Goal: Task Accomplishment & Management: Manage account settings

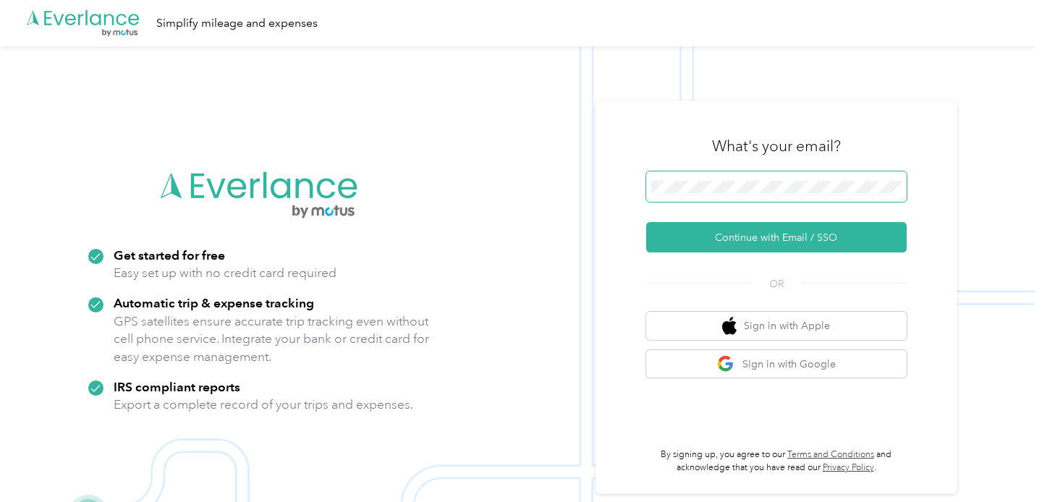
click at [728, 176] on span at bounding box center [776, 187] width 261 height 30
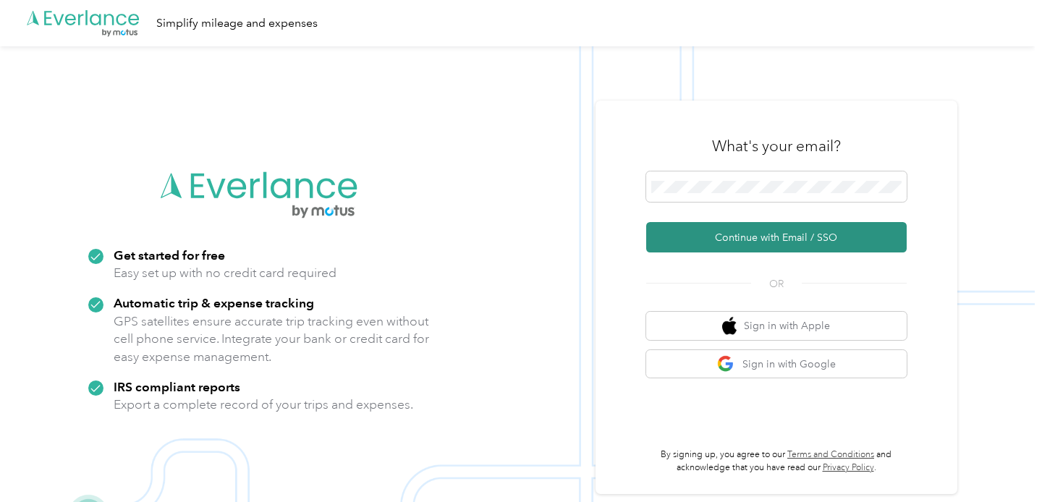
click at [732, 232] on button "Continue with Email / SSO" at bounding box center [776, 237] width 261 height 30
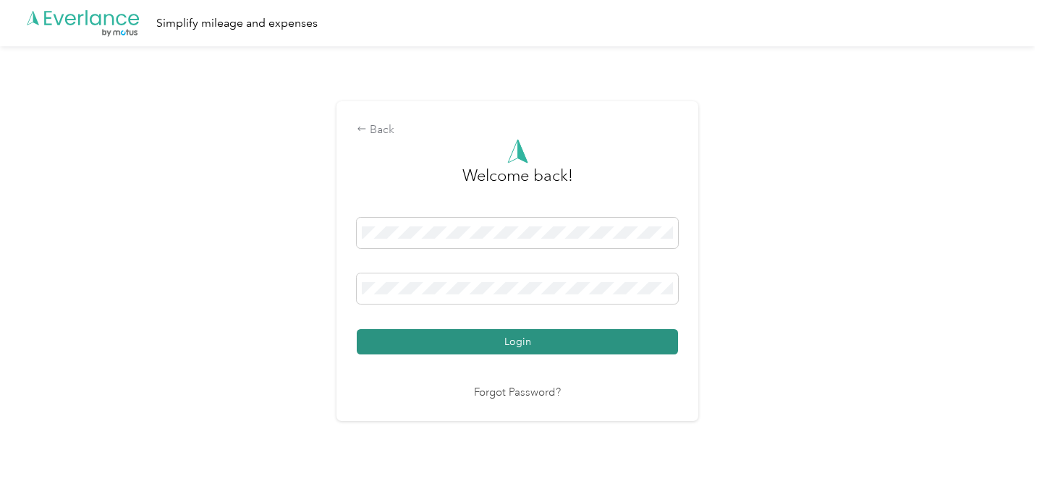
click at [535, 339] on button "Login" at bounding box center [517, 341] width 321 height 25
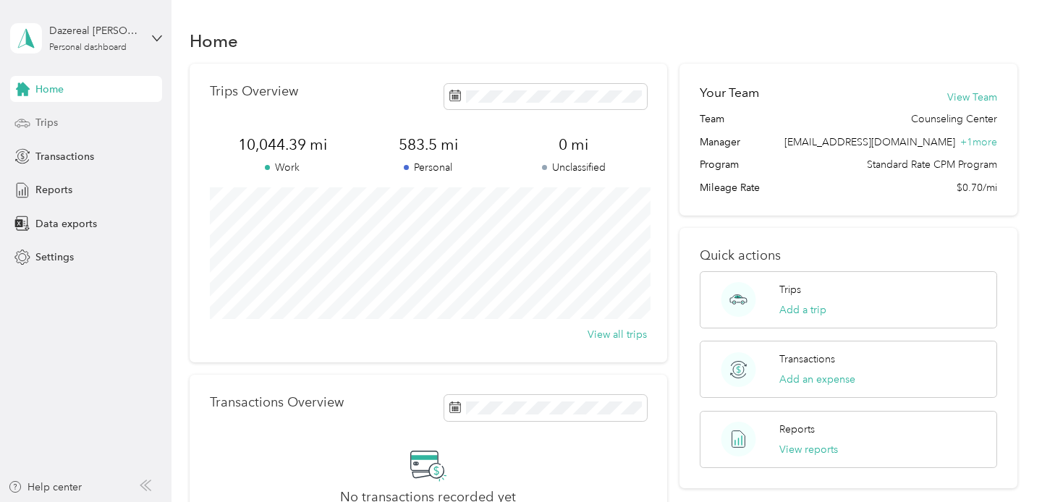
click at [47, 118] on span "Trips" at bounding box center [46, 122] width 22 height 15
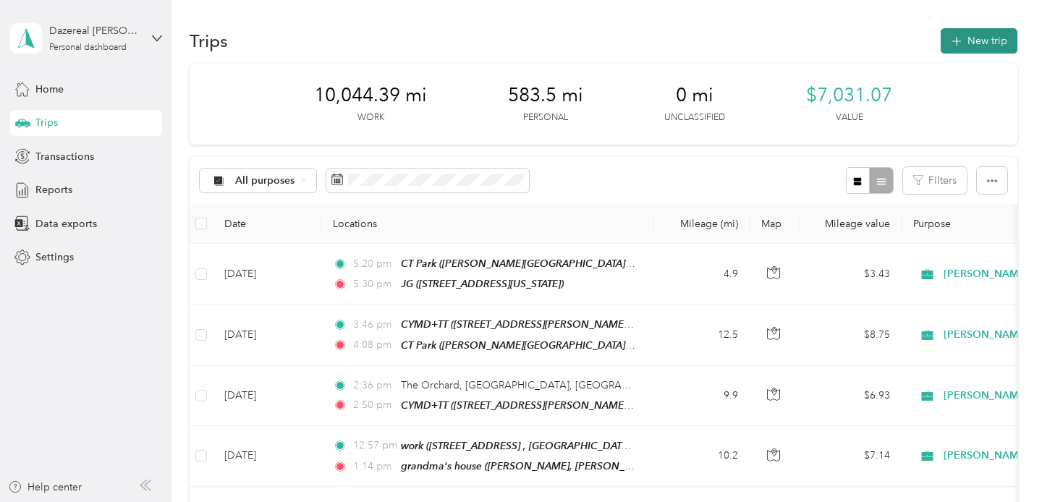
click at [973, 40] on button "New trip" at bounding box center [979, 40] width 77 height 25
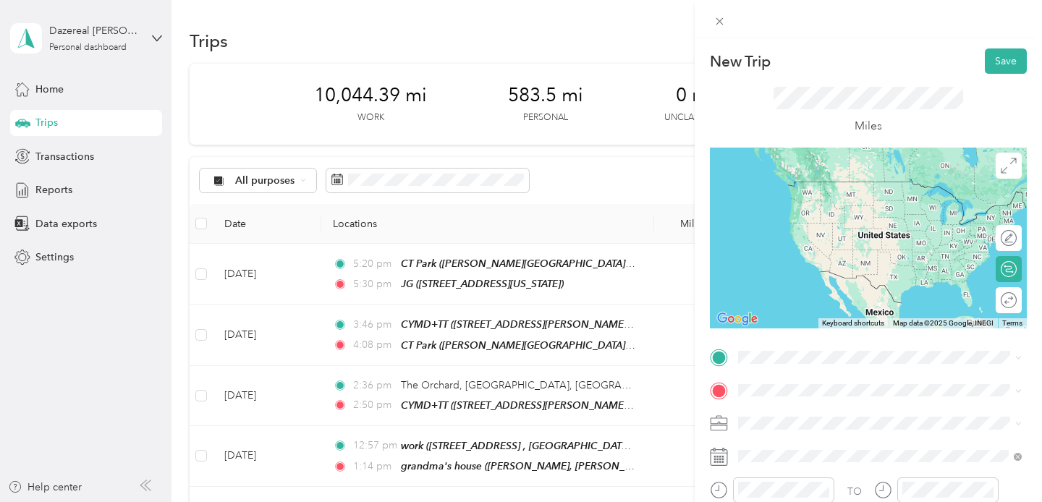
click at [805, 203] on span "[STREET_ADDRESS][US_STATE]" at bounding box center [838, 202] width 145 height 12
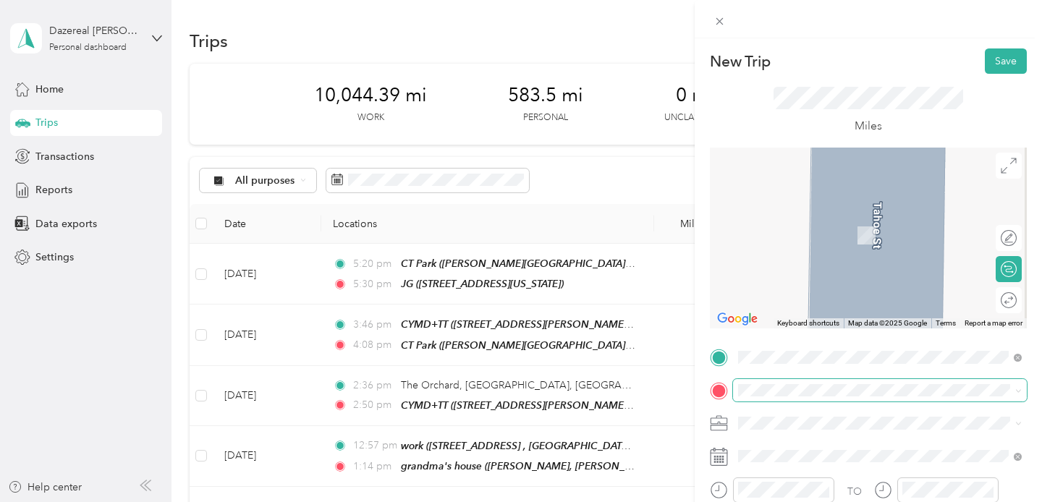
click at [760, 400] on span at bounding box center [880, 390] width 294 height 23
click at [806, 305] on span "[STREET_ADDRESS][US_STATE]" at bounding box center [838, 311] width 145 height 12
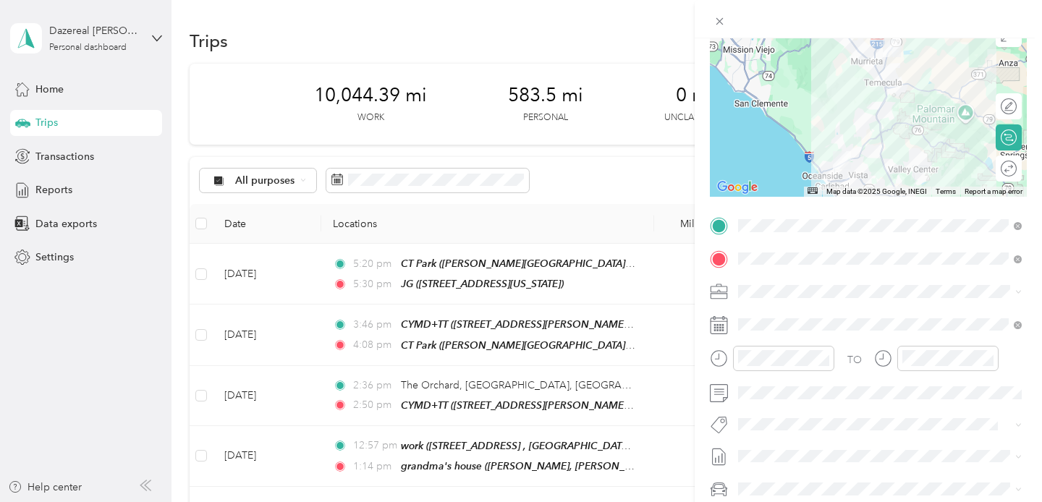
scroll to position [148, 0]
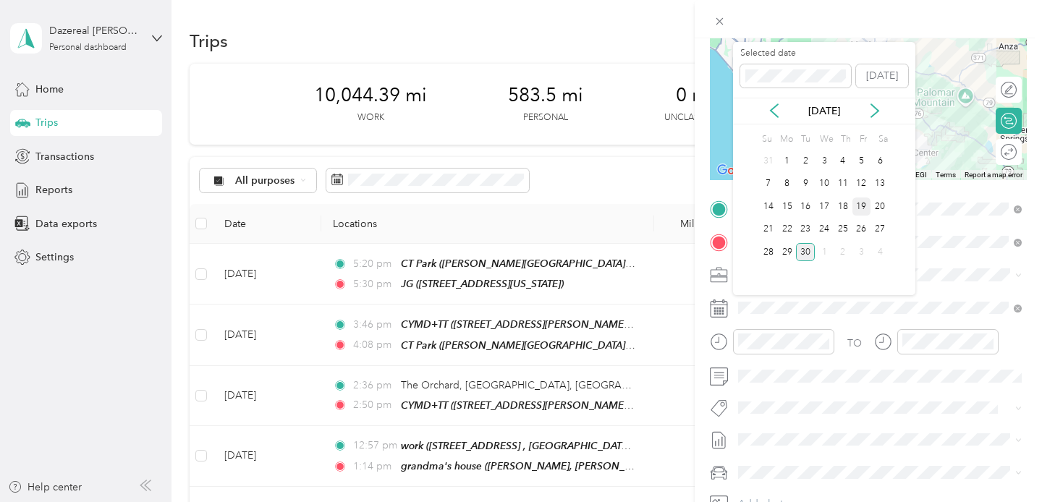
click at [863, 206] on div "19" at bounding box center [862, 207] width 19 height 18
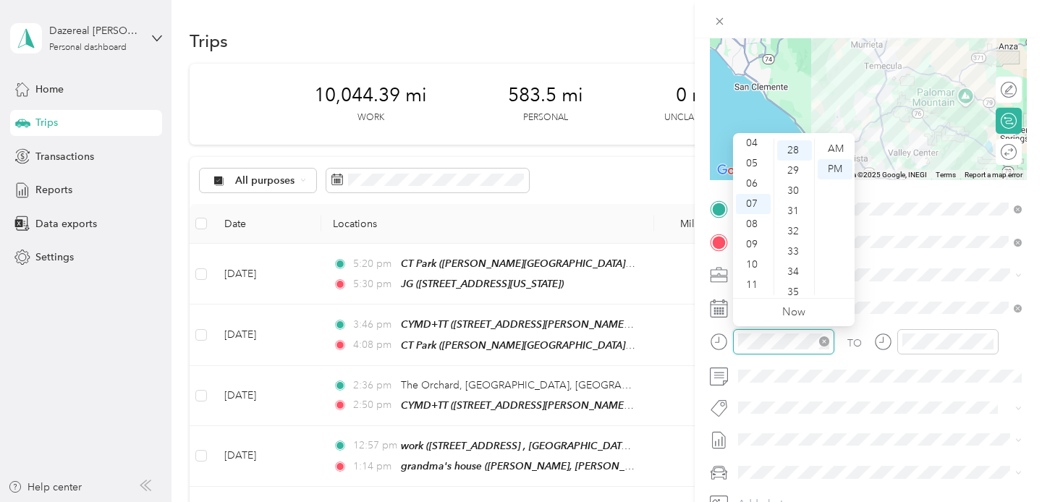
scroll to position [567, 0]
click at [755, 182] on div "06" at bounding box center [753, 184] width 35 height 20
click at [792, 164] on div "21" at bounding box center [794, 166] width 35 height 20
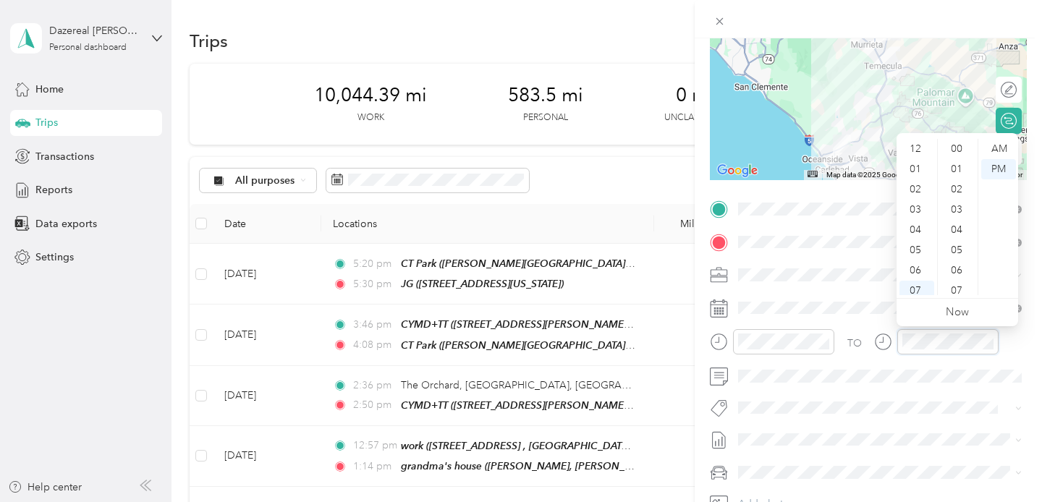
scroll to position [87, 0]
click at [961, 149] on div "14" at bounding box center [958, 150] width 35 height 20
click at [1021, 332] on div "TO" at bounding box center [868, 346] width 317 height 35
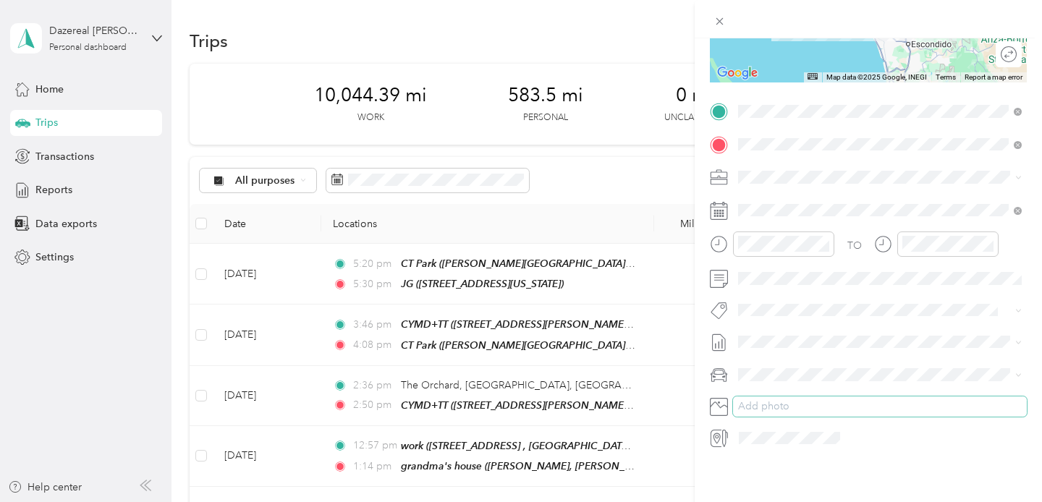
scroll to position [0, 0]
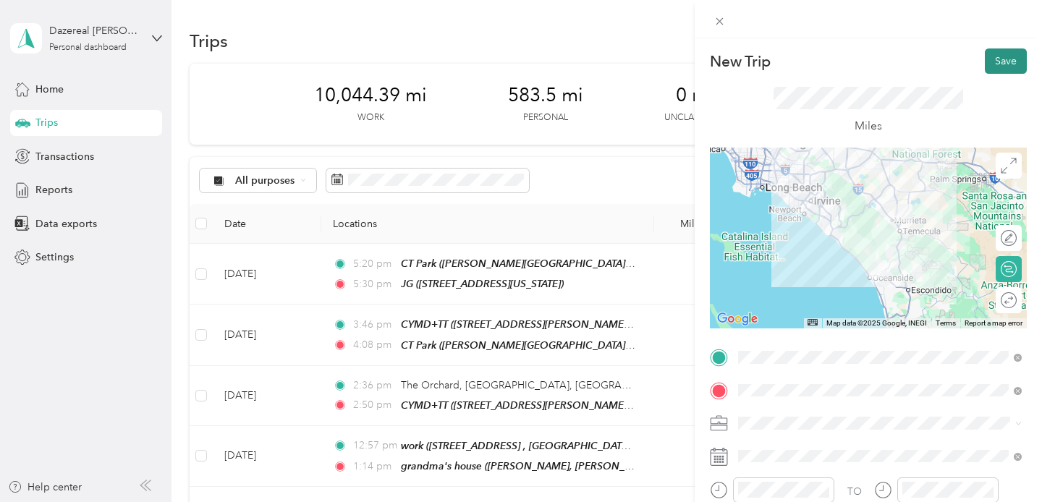
click at [1014, 62] on button "Save" at bounding box center [1006, 60] width 42 height 25
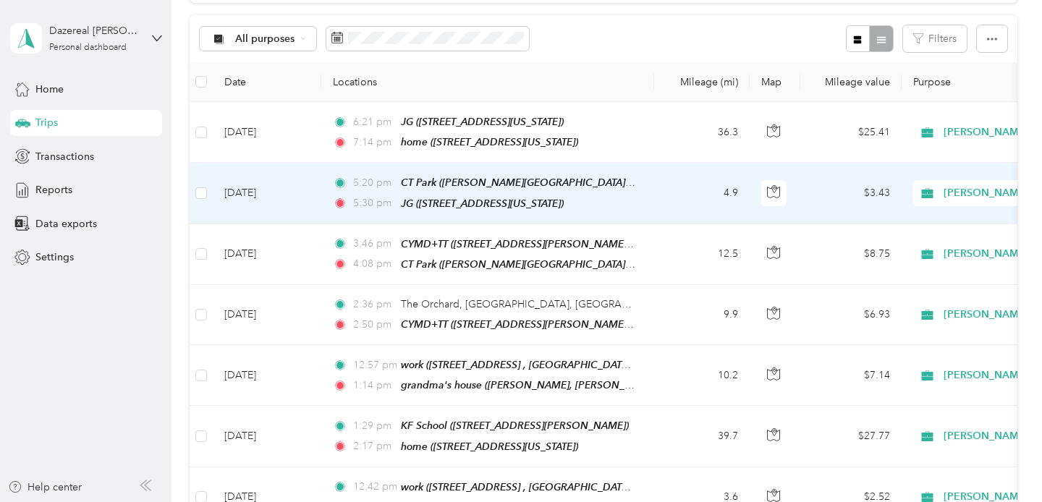
scroll to position [157, 0]
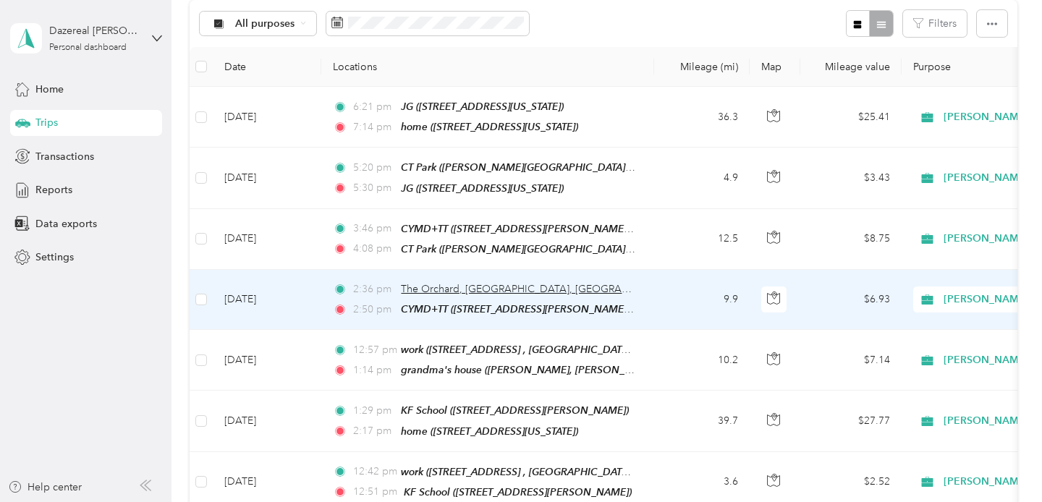
click at [504, 283] on span "The Orchard, [GEOGRAPHIC_DATA], [GEOGRAPHIC_DATA]" at bounding box center [540, 289] width 279 height 12
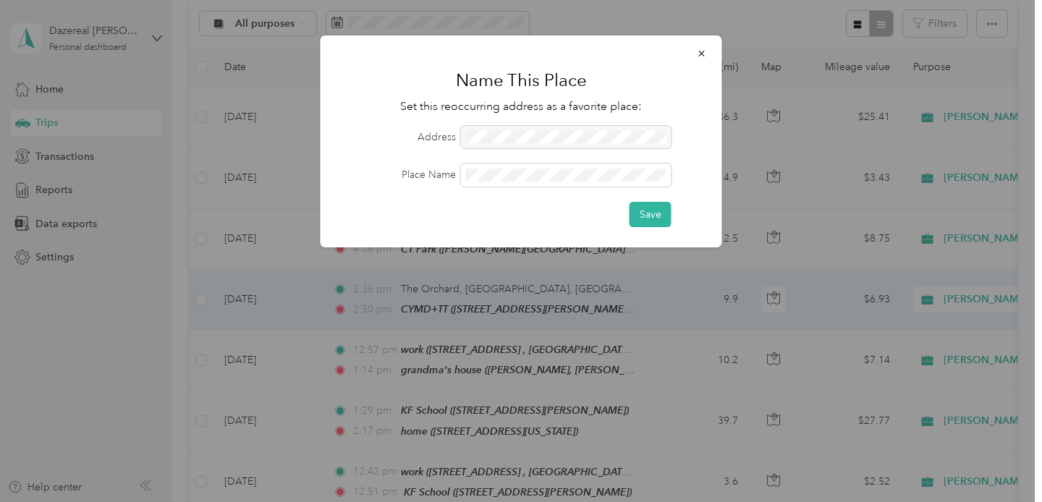
click at [512, 132] on div at bounding box center [566, 137] width 211 height 23
click at [703, 56] on icon "button" at bounding box center [701, 54] width 6 height 6
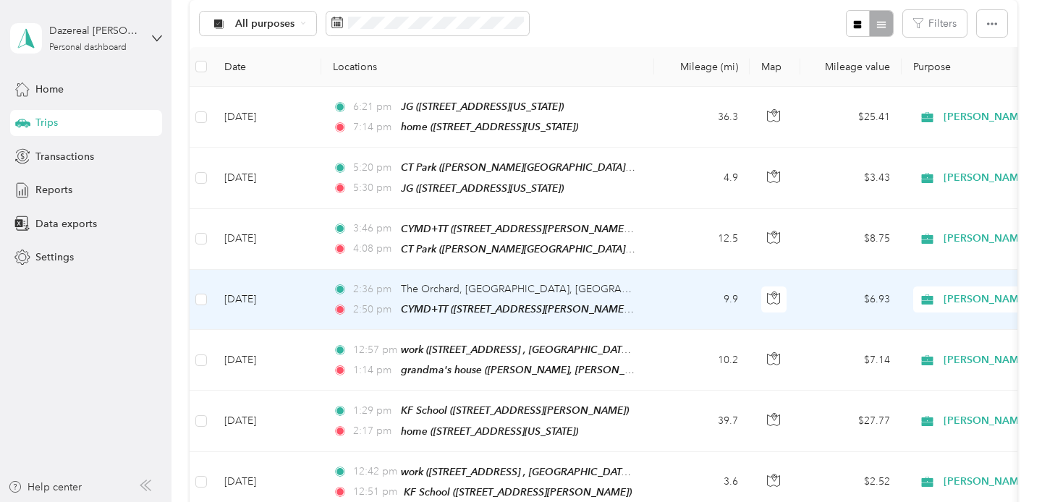
click at [667, 299] on td "9.9" at bounding box center [702, 300] width 96 height 60
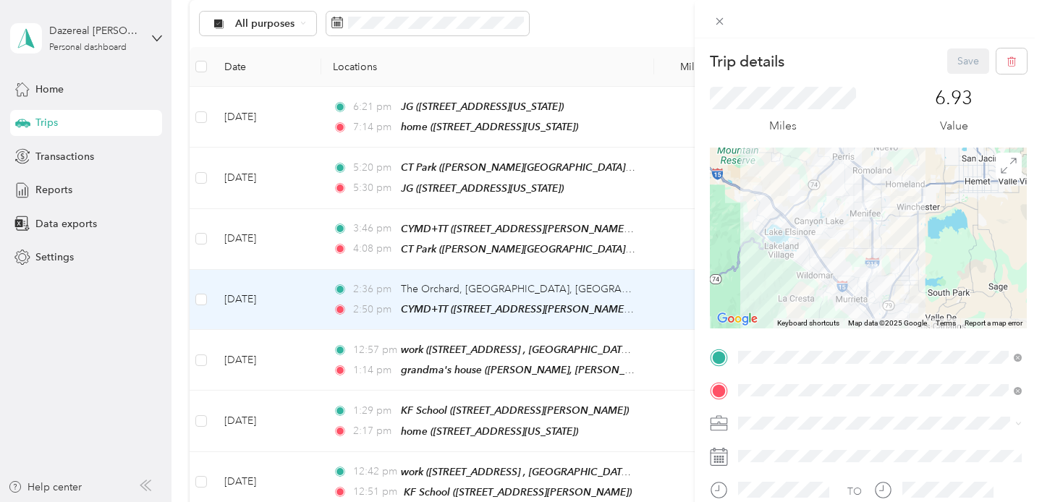
click at [802, 206] on div "grandma's house [PERSON_NAME], [GEOGRAPHIC_DATA], [GEOGRAPHIC_DATA], [GEOGRAPHI…" at bounding box center [892, 218] width 252 height 76
click at [961, 67] on button "Save" at bounding box center [968, 60] width 42 height 25
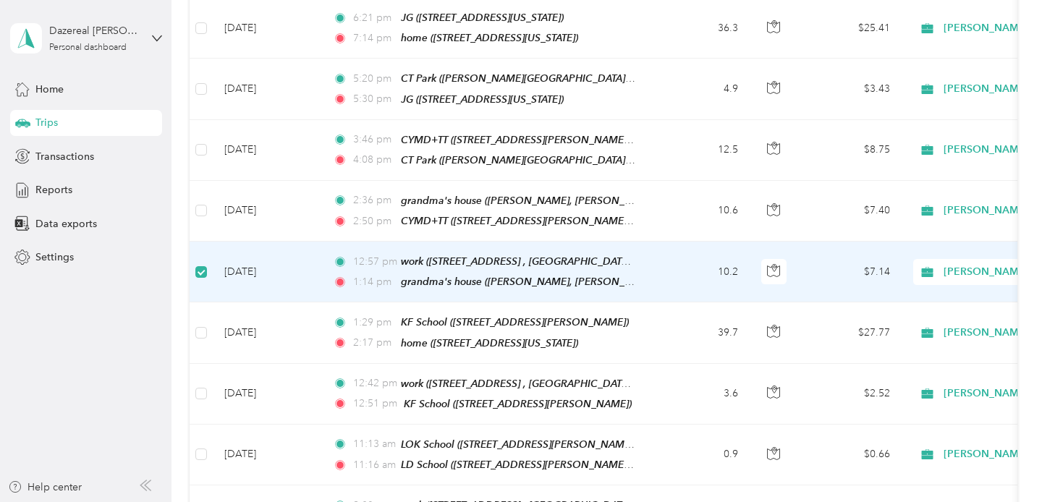
scroll to position [243, 0]
click at [932, 271] on icon at bounding box center [928, 274] width 18 height 12
click at [916, 320] on span "Personal" at bounding box center [1030, 322] width 263 height 15
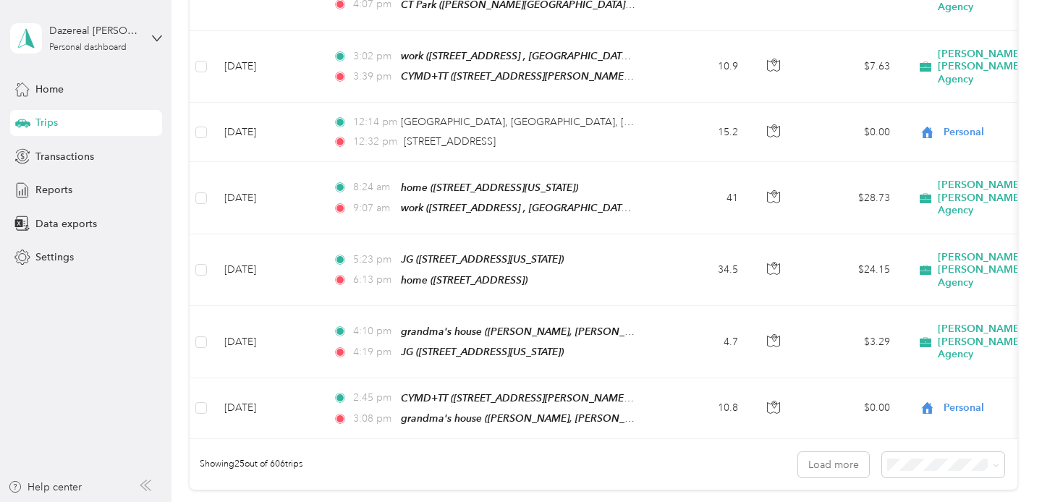
scroll to position [1496, 0]
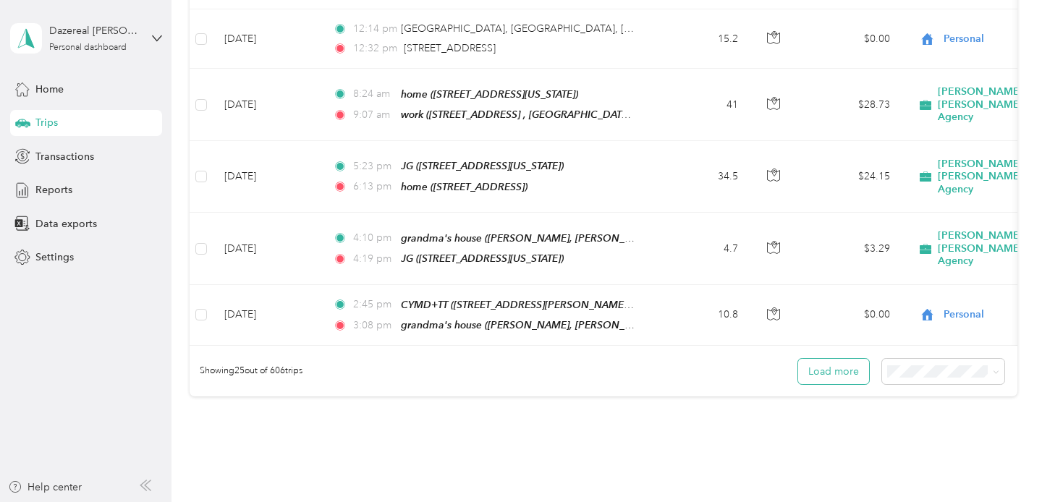
click at [856, 359] on button "Load more" at bounding box center [833, 371] width 71 height 25
click at [912, 359] on span at bounding box center [943, 371] width 123 height 25
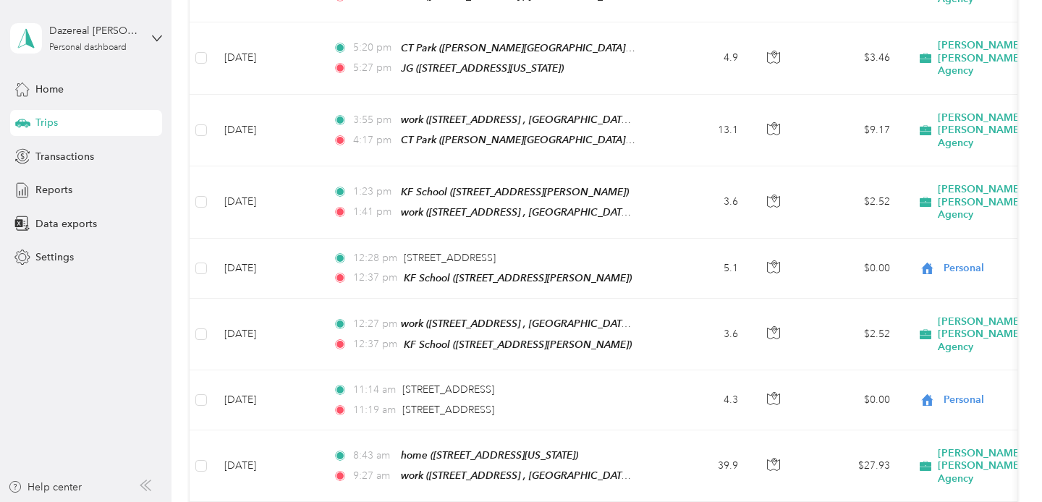
scroll to position [3001, 0]
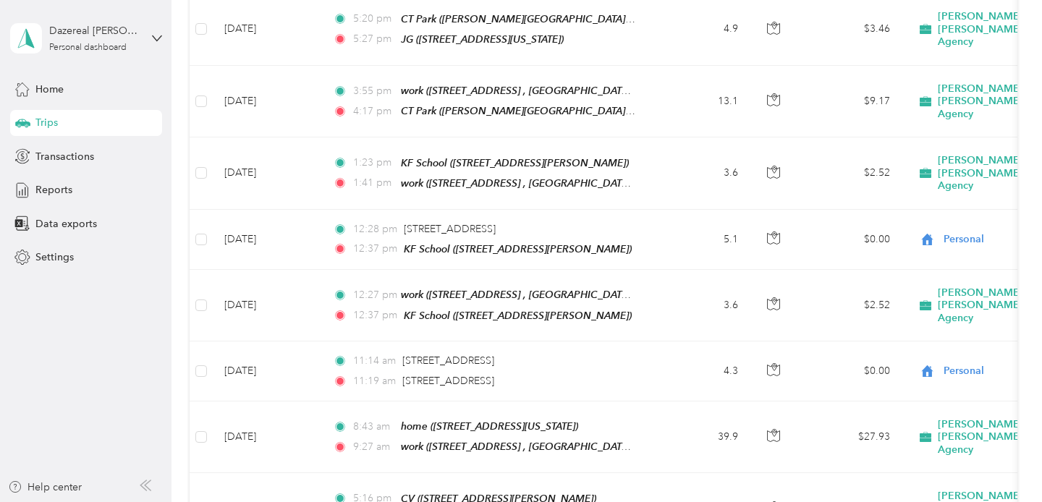
click at [916, 337] on ol "25 per load 50 per load 100 per load" at bounding box center [951, 329] width 123 height 76
click at [923, 326] on span "50 per load" at bounding box center [927, 327] width 54 height 12
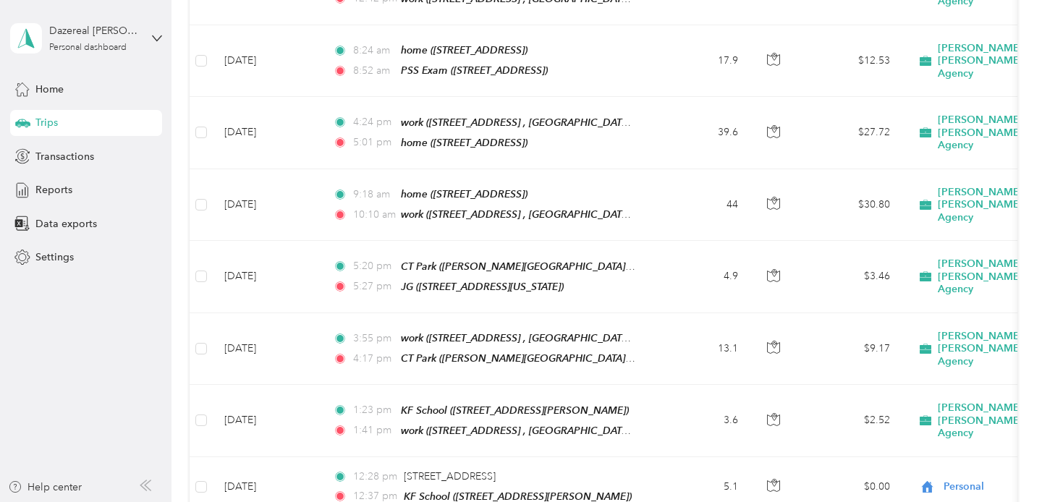
scroll to position [3001, 0]
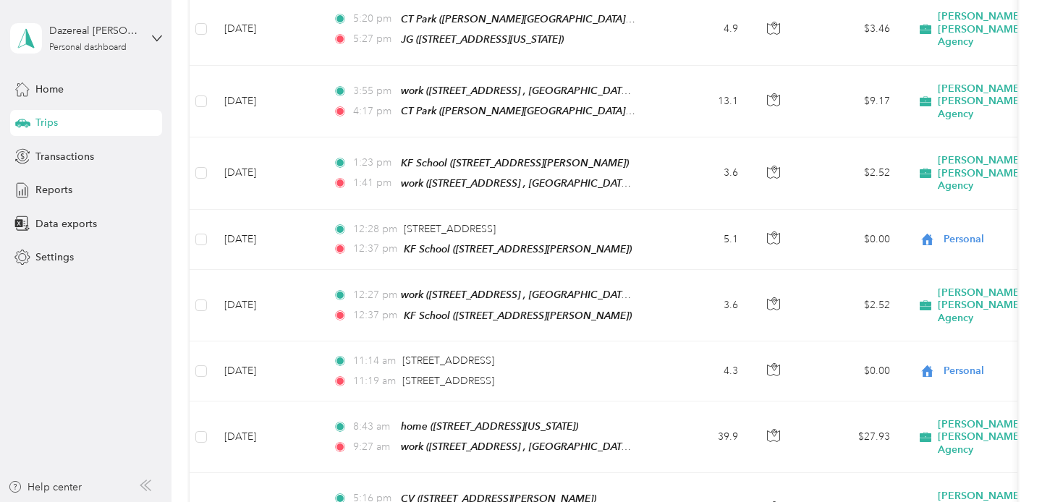
click at [915, 353] on span "100 per load" at bounding box center [929, 354] width 59 height 12
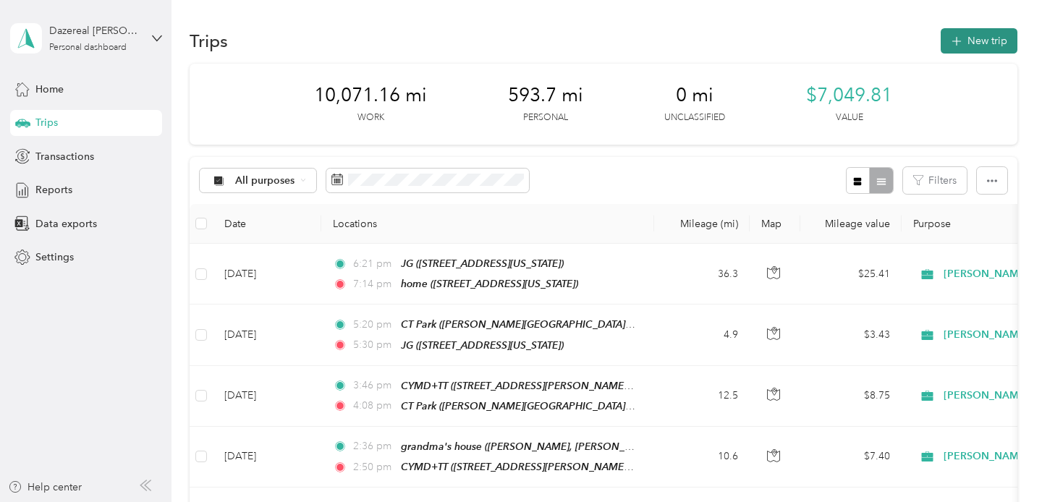
click at [981, 36] on button "New trip" at bounding box center [979, 40] width 77 height 25
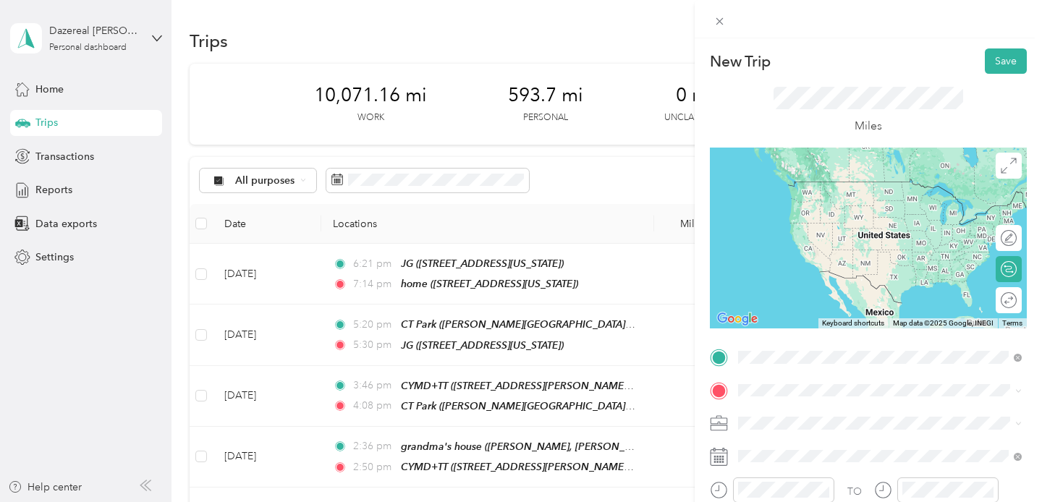
click at [816, 347] on div "home" at bounding box center [838, 353] width 145 height 13
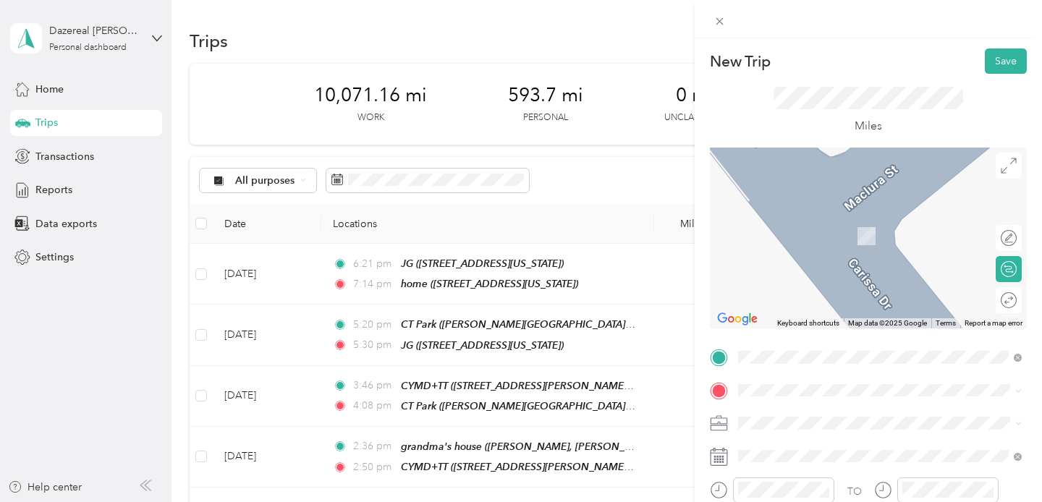
click at [786, 242] on div "work [STREET_ADDRESS] , 92530, [GEOGRAPHIC_DATA], [GEOGRAPHIC_DATA], [GEOGRAPHI…" at bounding box center [892, 236] width 252 height 46
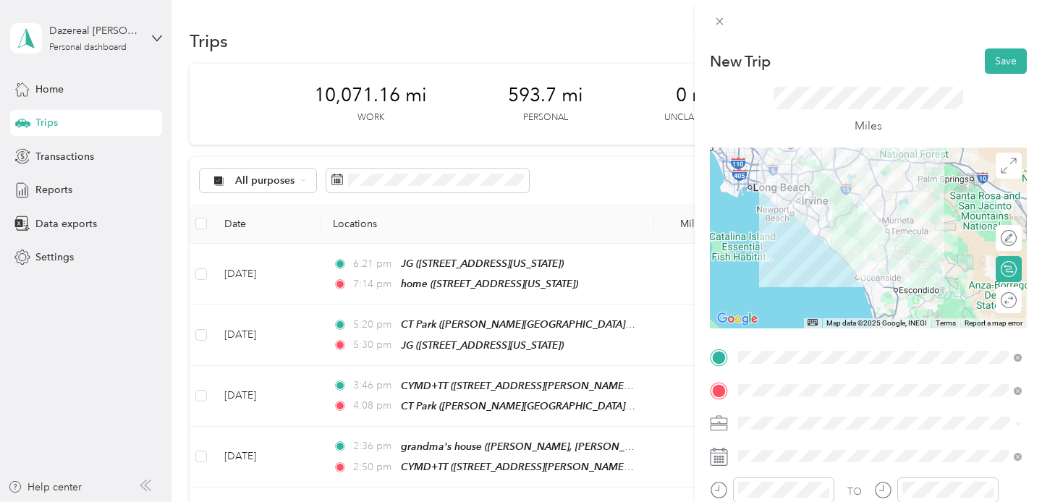
scroll to position [70, 0]
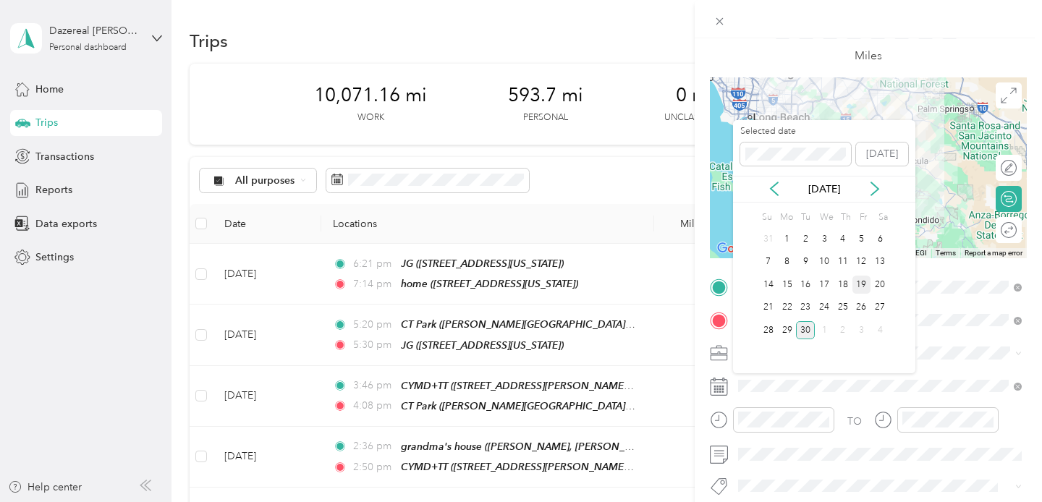
click at [859, 290] on div "19" at bounding box center [862, 285] width 19 height 18
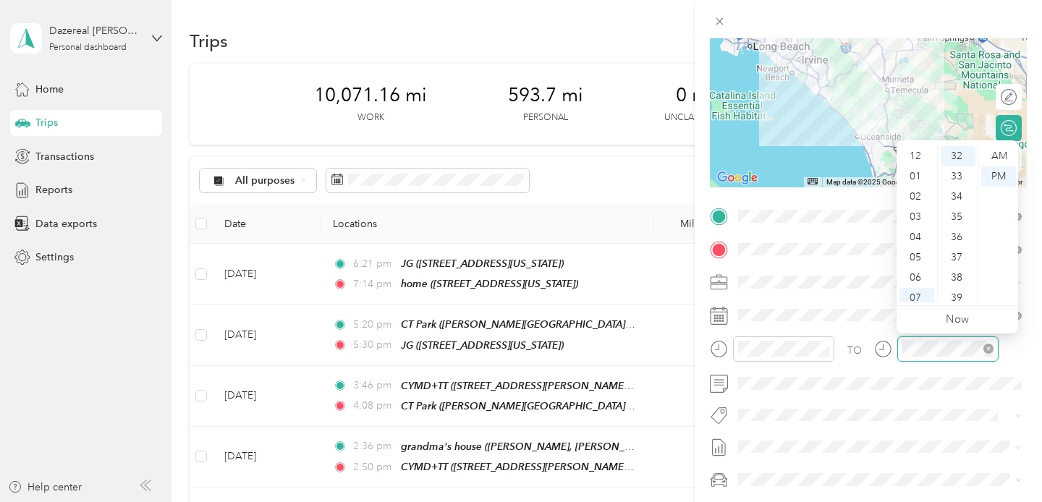
scroll to position [87, 0]
click at [916, 275] on div "10" at bounding box center [917, 272] width 35 height 20
click at [958, 185] on div "22" at bounding box center [958, 181] width 35 height 20
click at [1005, 158] on div "AM" at bounding box center [998, 156] width 35 height 20
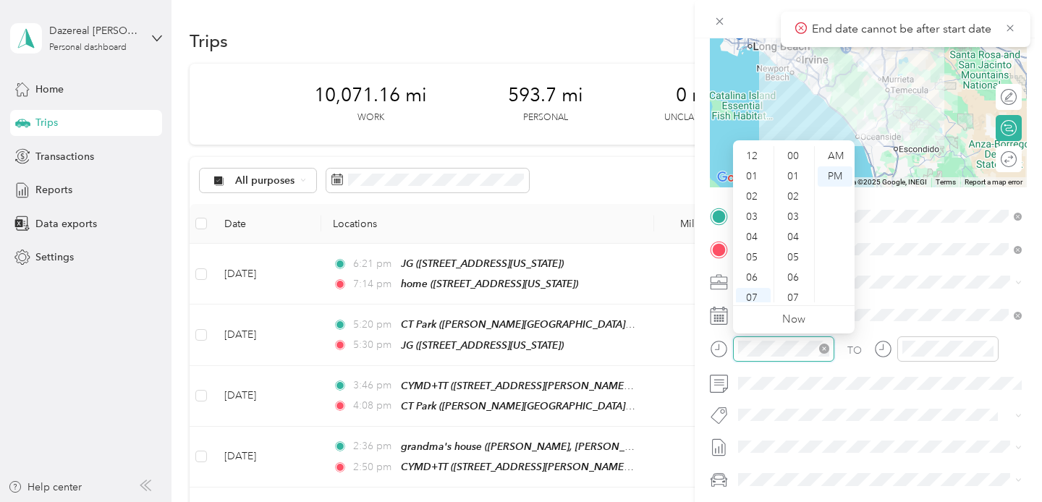
scroll to position [87, 0]
click at [756, 249] on div "09" at bounding box center [753, 252] width 35 height 20
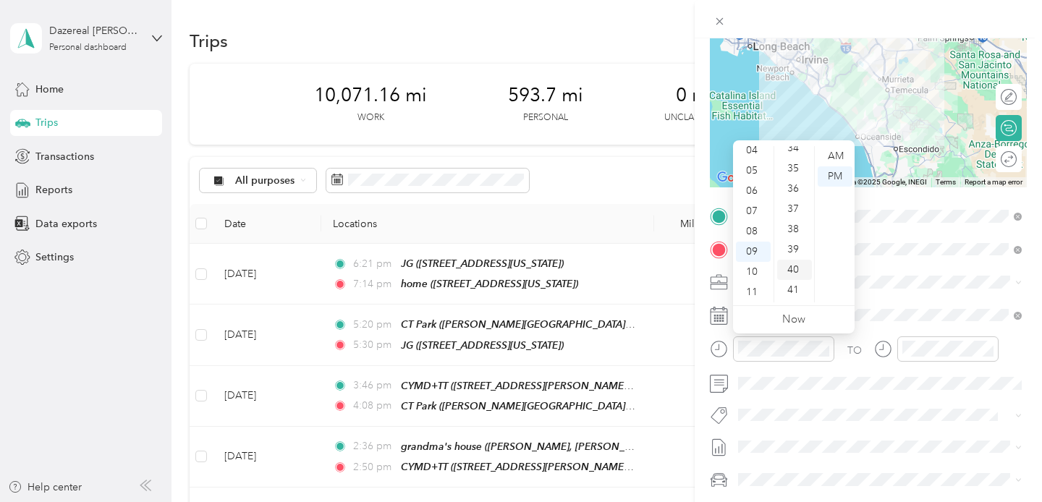
click at [790, 269] on div "40" at bounding box center [794, 270] width 35 height 20
click at [827, 159] on div "AM" at bounding box center [835, 156] width 35 height 20
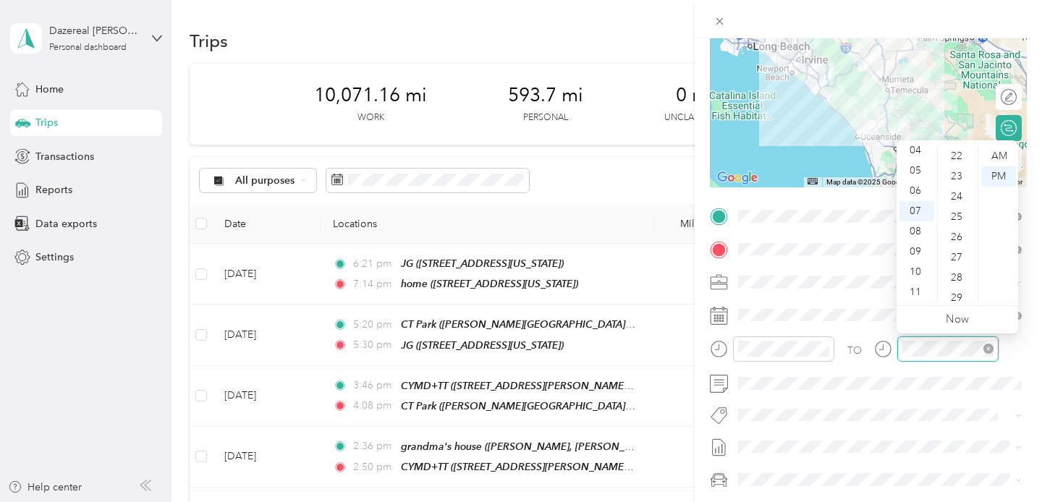
scroll to position [649, 0]
click at [917, 268] on div "10" at bounding box center [917, 272] width 35 height 20
click at [958, 257] on div "22" at bounding box center [958, 249] width 35 height 20
click at [991, 157] on div "AM" at bounding box center [998, 156] width 35 height 20
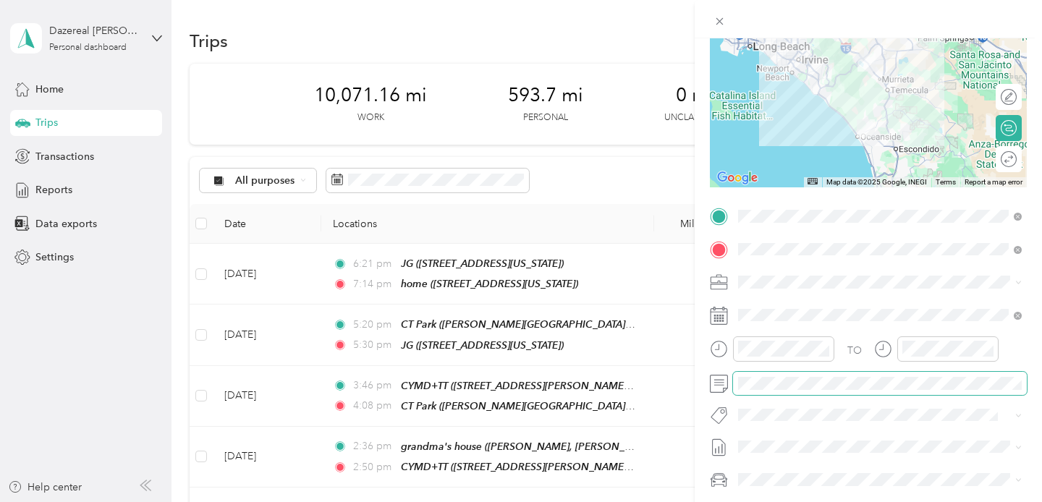
click at [963, 372] on span at bounding box center [880, 383] width 294 height 23
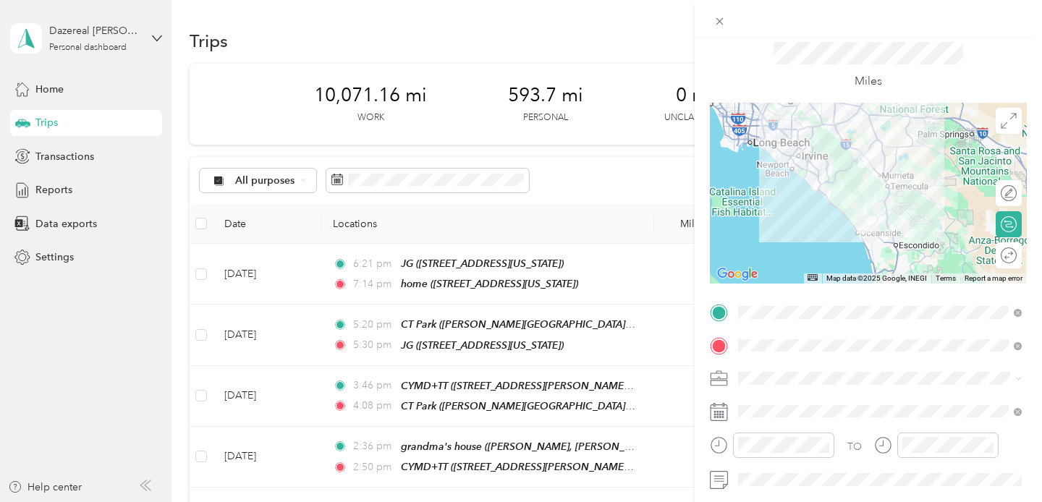
scroll to position [0, 0]
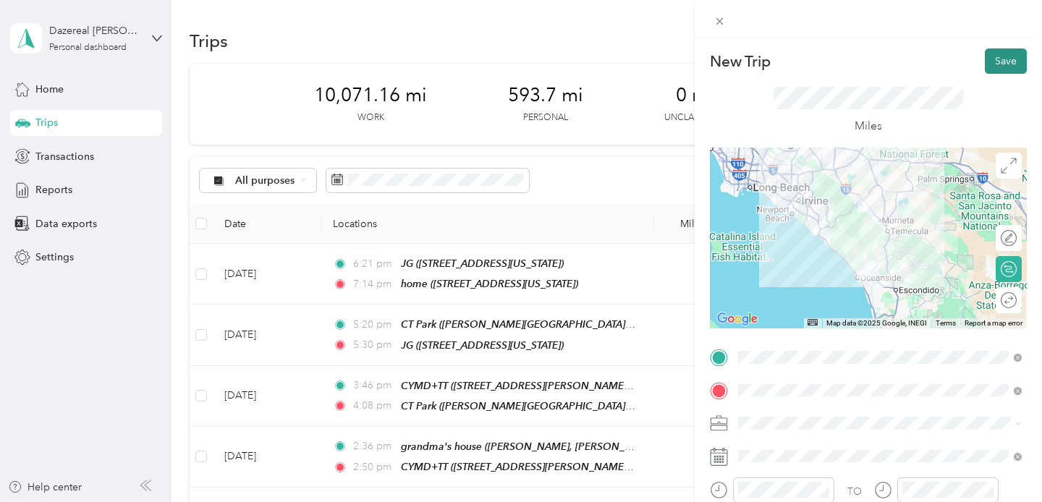
click at [993, 72] on button "Save" at bounding box center [1006, 60] width 42 height 25
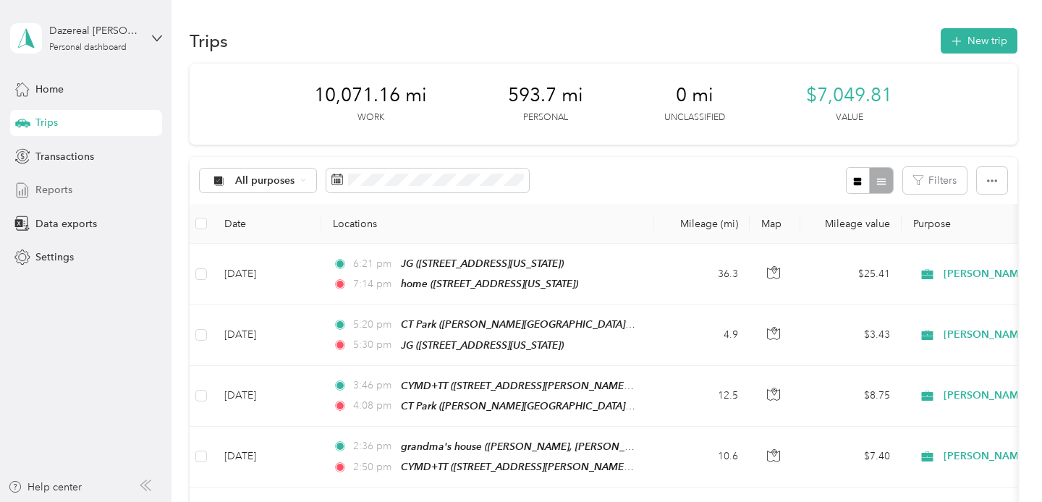
click at [79, 187] on div "Reports" at bounding box center [86, 190] width 152 height 26
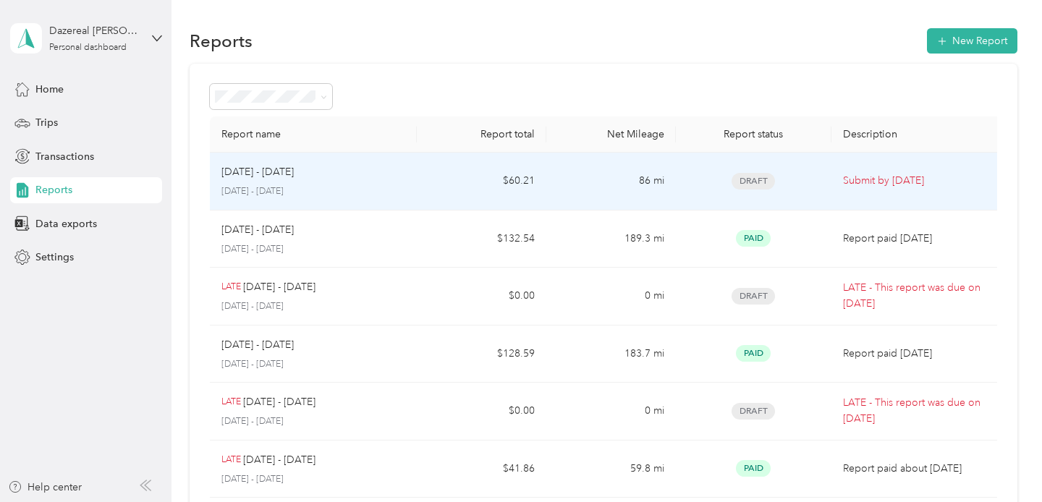
click at [763, 174] on span "Draft" at bounding box center [753, 181] width 43 height 17
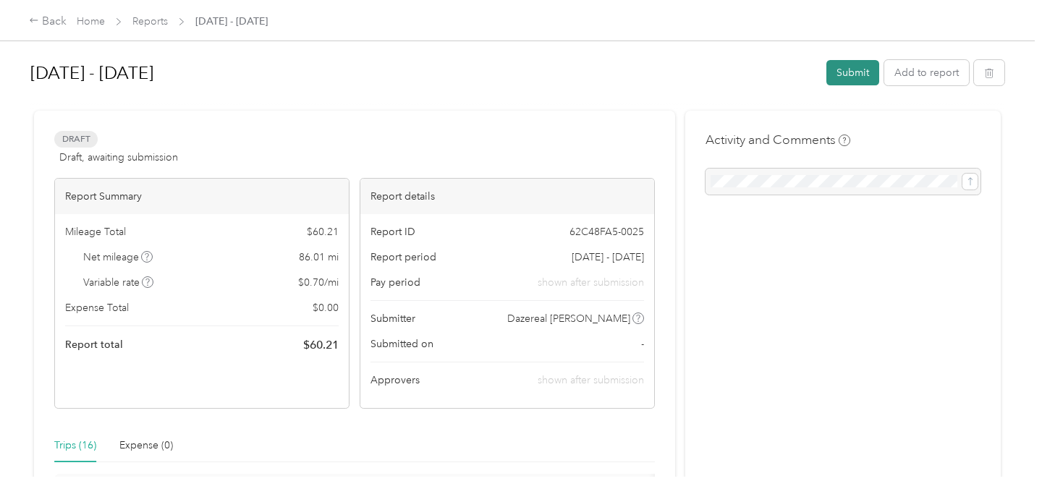
click at [858, 75] on button "Submit" at bounding box center [853, 72] width 53 height 25
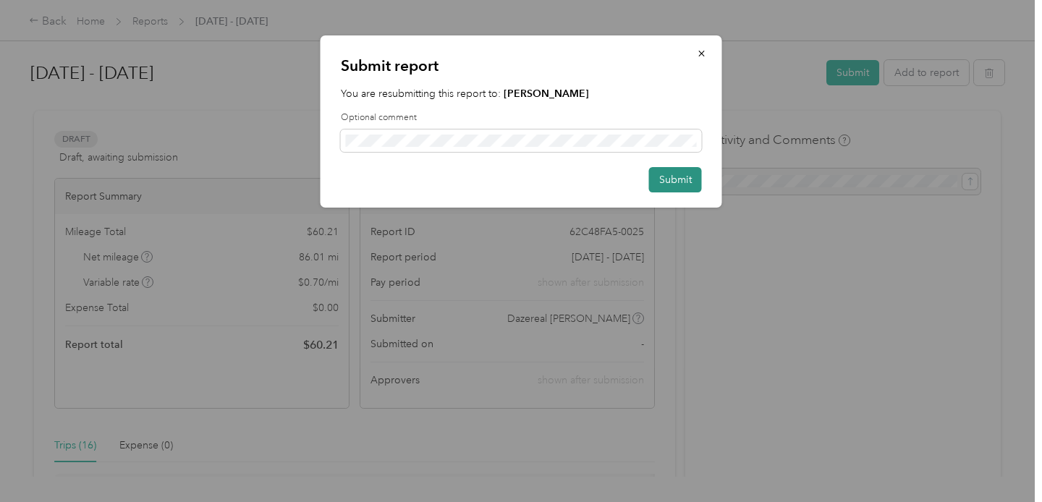
click at [663, 175] on button "Submit" at bounding box center [675, 179] width 53 height 25
